Goal: Use online tool/utility

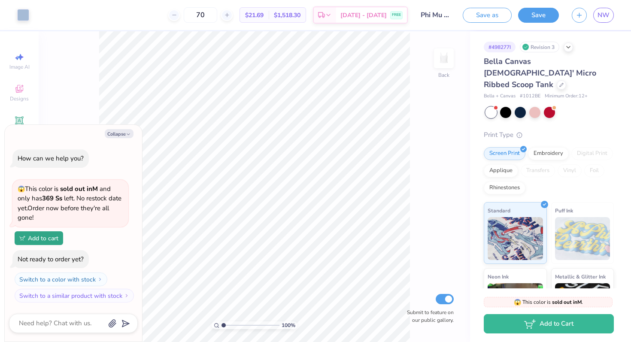
type input "1.09"
type textarea "x"
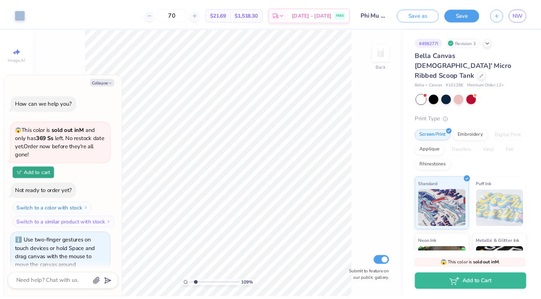
scroll to position [12, 0]
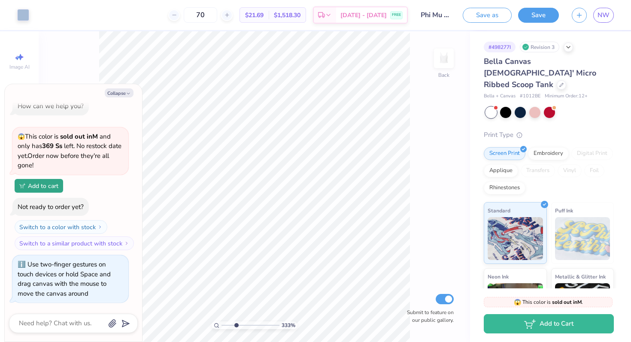
drag, startPoint x: 224, startPoint y: 325, endPoint x: 236, endPoint y: 324, distance: 12.1
type input "3.18"
click at [236, 324] on input "range" at bounding box center [251, 326] width 58 height 8
click at [118, 94] on button "Collapse" at bounding box center [119, 92] width 29 height 9
type textarea "x"
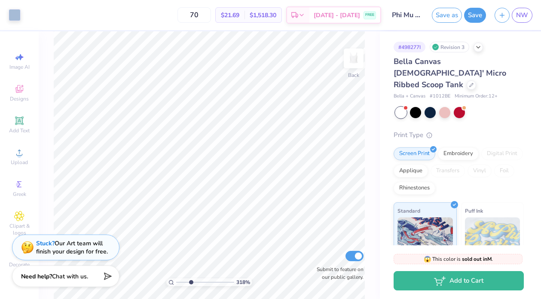
type input "1"
